Goal: Communication & Community: Answer question/provide support

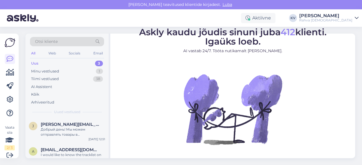
click at [60, 62] on div "Uus 3" at bounding box center [67, 64] width 74 height 8
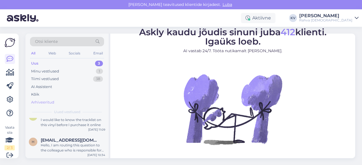
scroll to position [35, 0]
click at [59, 69] on div "Minu vestlused 1" at bounding box center [67, 72] width 74 height 8
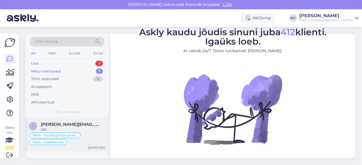
click at [61, 121] on div "i [PERSON_NAME][EMAIL_ADDRESS][DOMAIN_NAME] [PERSON_NAME] - sisselogimise probl…" at bounding box center [66, 135] width 83 height 34
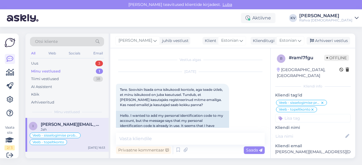
scroll to position [733, 0]
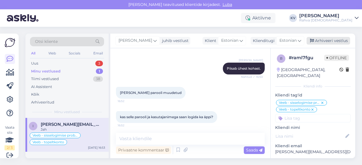
click at [331, 39] on div "Arhiveeri vestlus" at bounding box center [328, 41] width 44 height 8
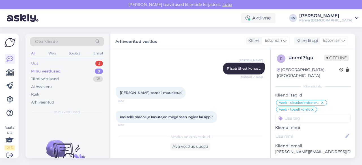
click at [59, 64] on div "Uus 3" at bounding box center [67, 64] width 74 height 8
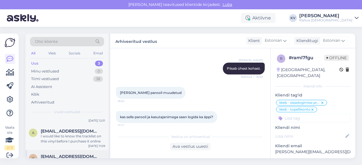
scroll to position [35, 0]
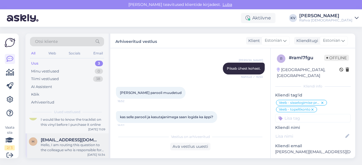
click at [54, 145] on div "Hello, I am routing this question to the colleague who is responsible for this …" at bounding box center [73, 148] width 64 height 10
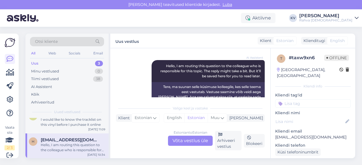
scroll to position [68, 0]
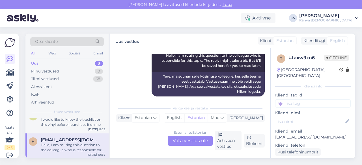
click at [180, 136] on div "Estonian to Estonian Võta vestlus üle" at bounding box center [190, 141] width 45 height 10
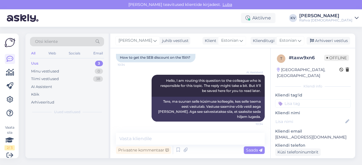
scroll to position [0, 0]
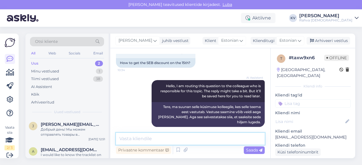
click at [147, 139] on textarea at bounding box center [190, 139] width 149 height 12
type textarea "T"
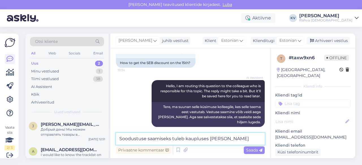
click at [233, 142] on textarea "Soodustuse saamiseks tuleb kaupluses [PERSON_NAME]" at bounding box center [190, 139] width 149 height 12
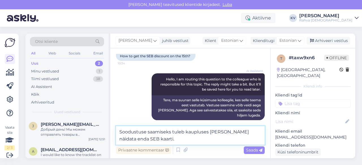
scroll to position [51, 0]
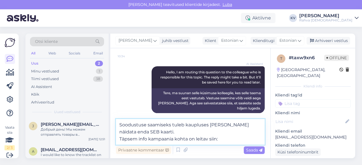
paste textarea "[URL][DOMAIN_NAME]"
type textarea "Soodustuse saamiseks tuleb kaupluses [PERSON_NAME] näidata enda SEB kaarti. Täp…"
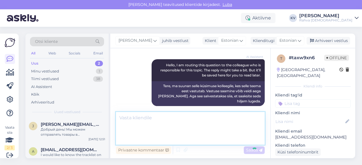
scroll to position [77, 0]
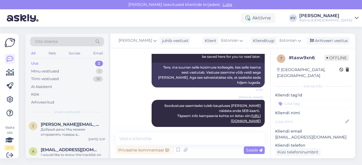
click at [305, 99] on input at bounding box center [312, 103] width 75 height 8
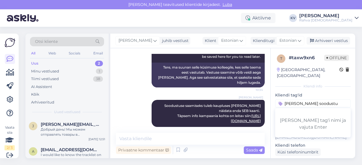
type input "[PERSON_NAME]"
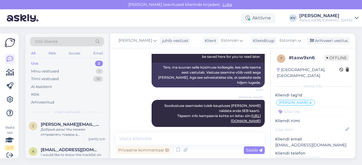
click at [309, 108] on input at bounding box center [312, 111] width 75 height 8
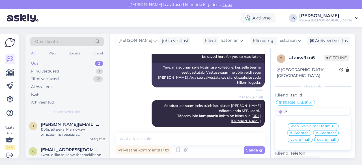
type input "AI"
click at [316, 131] on span "AI Assistent" at bounding box center [326, 132] width 20 height 3
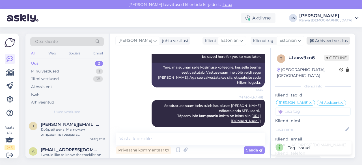
click at [332, 39] on div "Arhiveeri vestlus" at bounding box center [328, 41] width 44 height 8
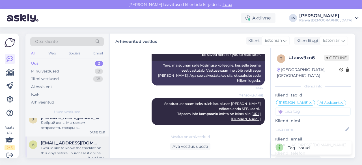
scroll to position [10, 0]
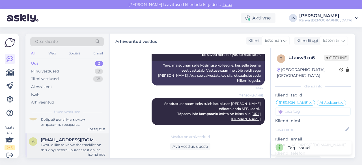
click at [58, 147] on div "I would like to know the tracklist on this vinyl before I purchase it online" at bounding box center [73, 148] width 64 height 10
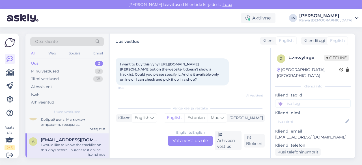
scroll to position [21, 0]
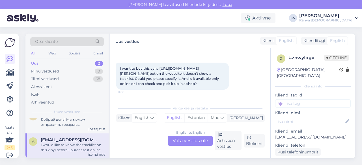
click at [199, 74] on link "[URL][DOMAIN_NAME][PERSON_NAME]" at bounding box center [159, 70] width 79 height 9
click at [180, 141] on div "English to English Võta vestlus üle" at bounding box center [190, 141] width 45 height 10
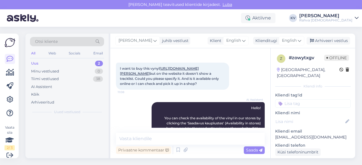
scroll to position [0, 0]
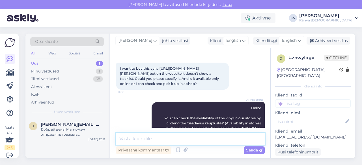
click at [149, 138] on textarea at bounding box center [190, 139] width 149 height 12
paste textarea "A 1. To The River Of That Day 2. The Night Is Coming 3. [DEMOGRAPHIC_DATA] 4. Y…"
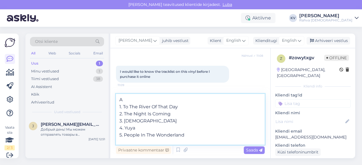
scroll to position [143, 0]
type textarea "A 1. To The River Of That Day 2. The Night Is Coming 3. [DEMOGRAPHIC_DATA] 4. Y…"
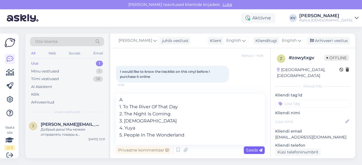
click at [250, 152] on span "Saada" at bounding box center [254, 150] width 16 height 5
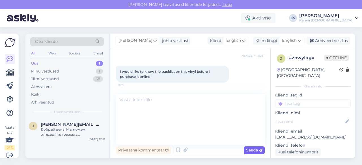
scroll to position [189, 0]
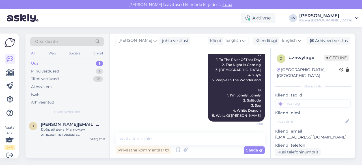
click at [305, 99] on input at bounding box center [312, 103] width 75 height 8
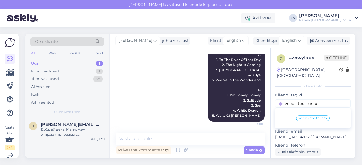
type input "Veeb - toote info"
click at [310, 117] on span "Veeb - toote info" at bounding box center [313, 118] width 28 height 3
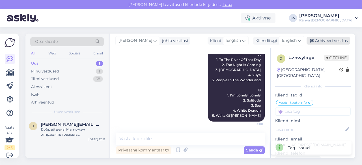
click at [329, 43] on div "Arhiveeri vestlus" at bounding box center [328, 41] width 44 height 8
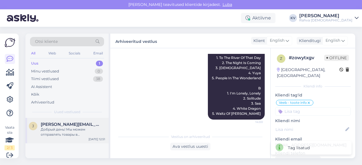
click at [66, 129] on div "Добрый день! Мы можем отправлять товары в [GEOGRAPHIC_DATA]. Для изменения адре…" at bounding box center [73, 132] width 64 height 10
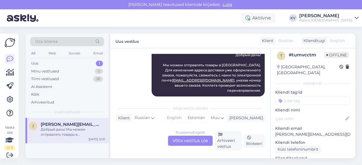
scroll to position [0, 0]
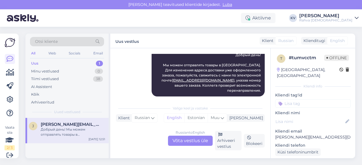
click at [297, 99] on input at bounding box center [312, 103] width 75 height 8
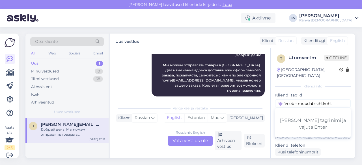
type input "Veeb - muudab sihtkohta"
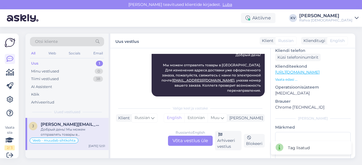
scroll to position [129, 0]
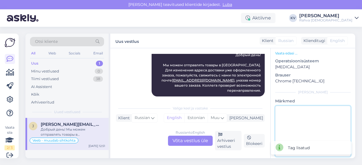
click at [303, 124] on textarea at bounding box center [312, 131] width 75 height 51
type textarea "Kliendiga suheldud."
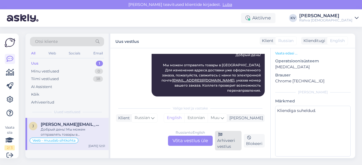
click at [233, 142] on div "Arhiveeri vestlus" at bounding box center [228, 140] width 27 height 19
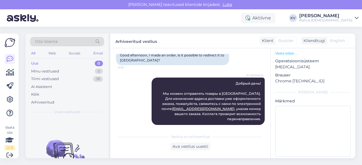
click at [38, 63] on div "Uus" at bounding box center [34, 64] width 7 height 6
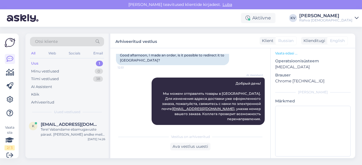
click at [61, 62] on div "Uus 1" at bounding box center [67, 64] width 74 height 8
click at [71, 135] on div "Tere! Vabandame ebamugavuste pärast. [PERSON_NAME] andke meile hetk aega, et uu…" at bounding box center [73, 132] width 64 height 10
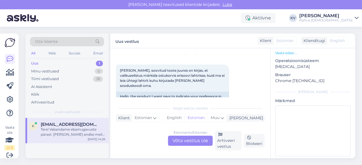
scroll to position [28, 0]
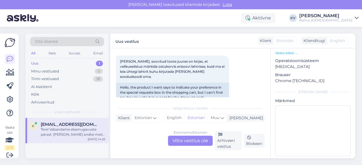
click at [188, 143] on div "Estonian to Estonian Võta vestlus üle" at bounding box center [190, 141] width 45 height 10
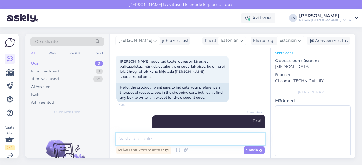
click at [142, 140] on textarea at bounding box center [190, 139] width 149 height 12
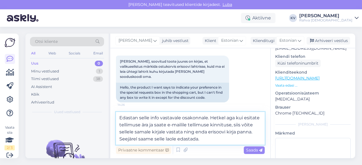
scroll to position [65, 0]
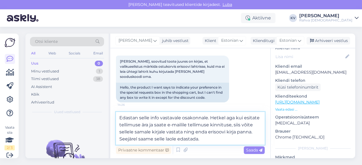
type textarea "Edastan selle info vastavale osakonnale. Hetkel aga kui esitate tellimuse ära j…"
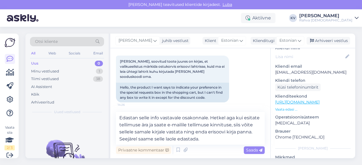
click at [306, 100] on link "[URL][DOMAIN_NAME]" at bounding box center [297, 102] width 44 height 5
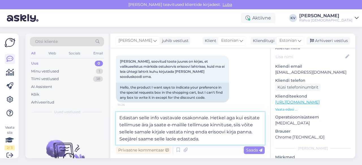
click at [203, 140] on textarea "Edastan selle info vastavale osakonnale. Hetkel aga kui esitate tellimuse ära j…" at bounding box center [190, 128] width 149 height 33
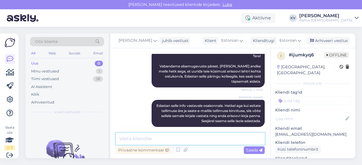
scroll to position [0, 0]
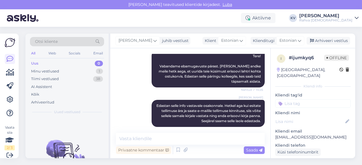
click at [301, 99] on input at bounding box center [312, 103] width 75 height 8
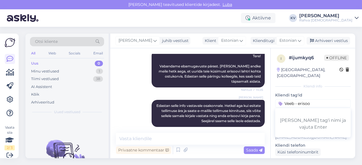
type input "[PERSON_NAME]"
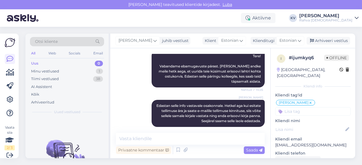
scroll to position [122, 0]
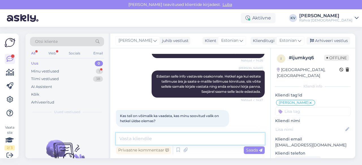
click at [161, 137] on textarea at bounding box center [190, 139] width 149 height 12
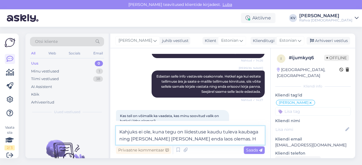
type textarea "Kahjuks ei ole, kuna tegu on liidestuse kaudu tuleva kaubaga ning [PERSON_NAME]…"
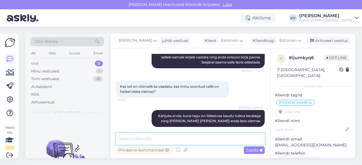
scroll to position [176, 0]
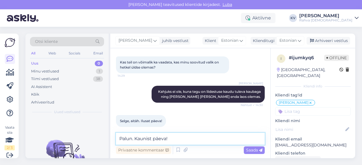
type textarea "Palun. Kaunist päeva!"
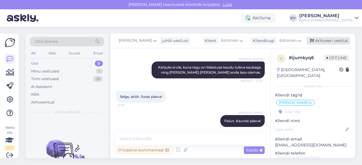
click at [336, 44] on div "Arhiveeri vestlus" at bounding box center [328, 41] width 44 height 8
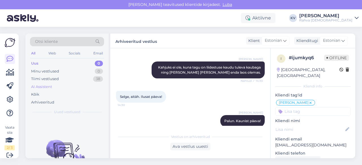
click at [67, 84] on div "AI Assistent" at bounding box center [67, 87] width 74 height 8
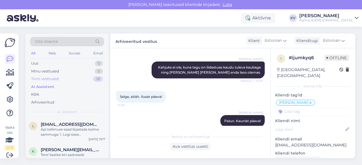
click at [68, 78] on div "Tiimi vestlused 38" at bounding box center [67, 79] width 74 height 8
click at [68, 130] on div "Tere. [PERSON_NAME] ole Viljandi kaupluse numbrit anda teile ning tooteid brone…" at bounding box center [73, 132] width 64 height 10
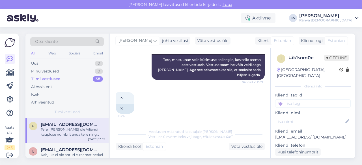
scroll to position [162, 0]
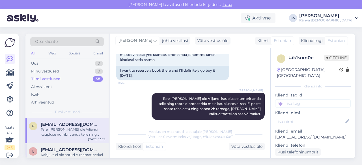
click at [78, 155] on div "Kahjuks ei ole antud e-raamat hetkel meie e-poes saadaval, kuna selle litsents …" at bounding box center [73, 158] width 64 height 10
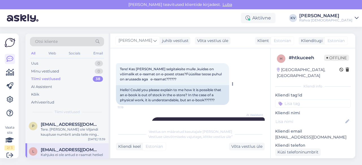
scroll to position [28, 0]
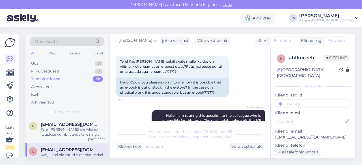
click at [286, 99] on input at bounding box center [312, 103] width 75 height 8
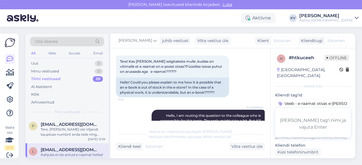
type input "Veeb - e-raamat otsas e-poes"
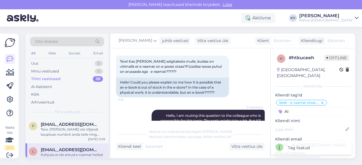
click at [296, 107] on input "AI" at bounding box center [312, 111] width 75 height 8
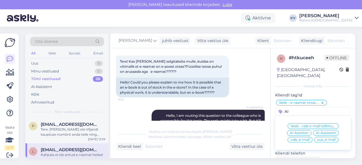
type input "AI"
click at [324, 131] on span "AI Assistent" at bounding box center [326, 132] width 20 height 3
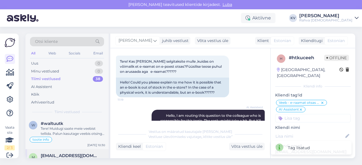
scroll to position [57, 0]
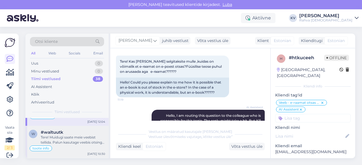
click at [72, 141] on div "Tere! Muidugi saate meie veebist tellida. Palun kasutage veebis otsingu riba, e…" at bounding box center [73, 140] width 64 height 10
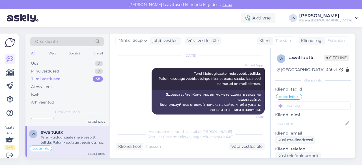
scroll to position [894, 0]
click at [296, 107] on input at bounding box center [312, 105] width 75 height 8
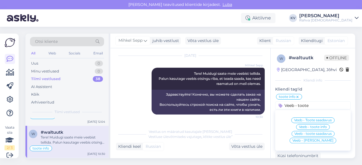
type input "Veeb - toote"
click at [313, 118] on div "Veeb - Toote saadavus" at bounding box center [312, 121] width 43 height 6
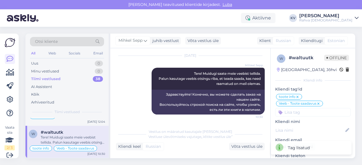
click at [312, 116] on input at bounding box center [312, 112] width 75 height 8
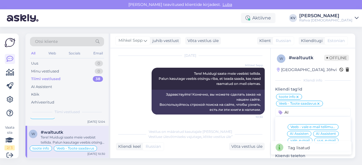
type input "AI"
click at [320, 134] on span "AI Assistent" at bounding box center [326, 133] width 20 height 3
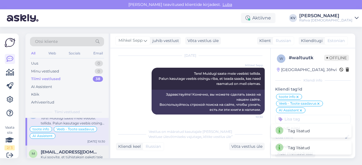
scroll to position [85, 0]
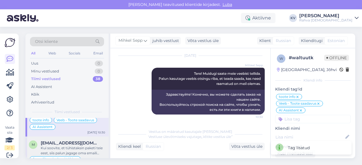
click at [65, 143] on span "[EMAIL_ADDRESS][DOMAIN_NAME]" at bounding box center [70, 143] width 59 height 5
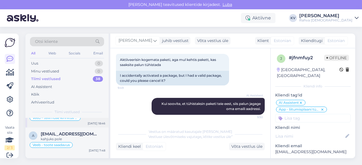
scroll to position [254, 0]
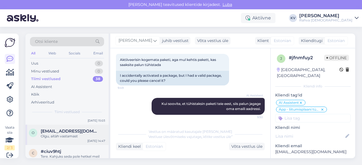
click at [69, 137] on div "o [EMAIL_ADDRESS][DOMAIN_NAME] Olgu, aitäh vastamast [DATE] 14:47" at bounding box center [66, 135] width 83 height 20
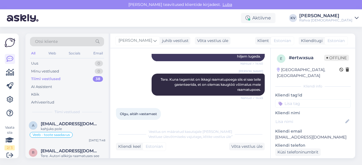
scroll to position [198, 0]
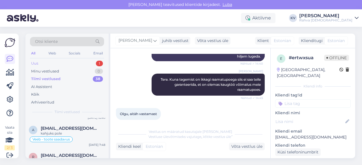
click at [60, 64] on div "Uus 1" at bounding box center [67, 64] width 74 height 8
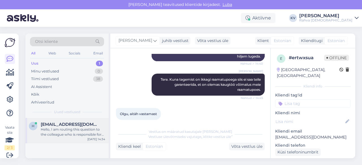
click at [67, 130] on div "Hello, I am routing this question to the colleague who is responsible for this …" at bounding box center [73, 132] width 64 height 10
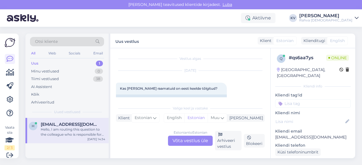
scroll to position [29, 0]
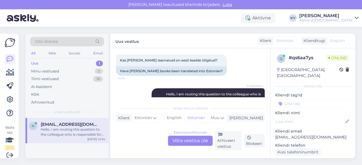
click at [186, 139] on div "Estonian to Estonian Võta vestlus üle" at bounding box center [190, 141] width 45 height 10
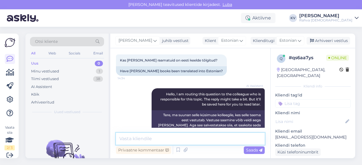
click at [143, 141] on textarea at bounding box center [190, 139] width 149 height 12
paste textarea "[URL][DOMAIN_NAME]"
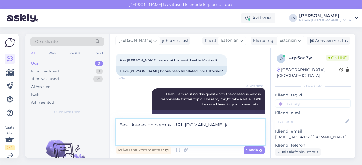
paste textarea "[URL][DOMAIN_NAME]"
type textarea "Eesti keeles on olemas [URL][DOMAIN_NAME] ja [URL][DOMAIN_NAME]"
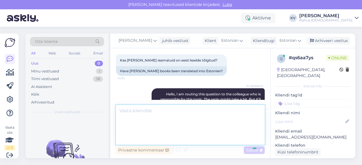
scroll to position [82, 0]
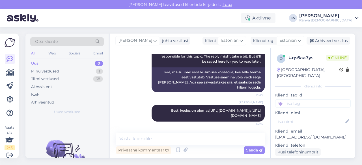
click at [291, 99] on input at bounding box center [312, 103] width 75 height 8
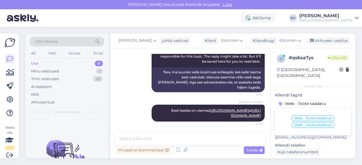
type input "Veeb - Toote saadavus"
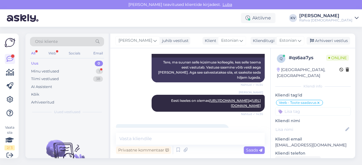
scroll to position [112, 0]
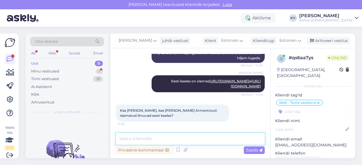
click at [151, 138] on textarea at bounding box center [190, 139] width 149 height 12
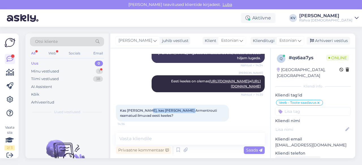
drag, startPoint x: 144, startPoint y: 112, endPoint x: 182, endPoint y: 111, distance: 38.1
click at [182, 111] on span "Kas [PERSON_NAME], kas [PERSON_NAME] Armentrouti raamatud ilmuvad eesti keeles?" at bounding box center [169, 112] width 98 height 9
copy span "[PERSON_NAME]"
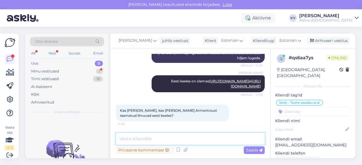
click at [163, 138] on textarea at bounding box center [190, 139] width 149 height 12
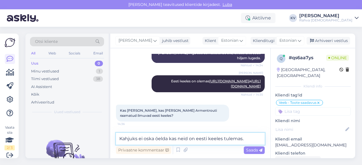
type textarea "Kahjuks ei oska öelda kas neid on eesti keeles tulemas."
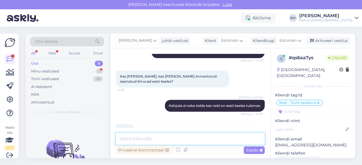
scroll to position [160, 0]
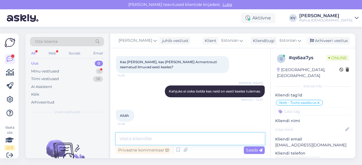
click at [150, 140] on textarea at bounding box center [190, 139] width 149 height 12
type textarea "Palun. Kaunist päeva!"
